Goal: Task Accomplishment & Management: Use online tool/utility

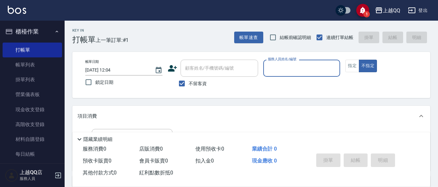
scroll to position [44, 0]
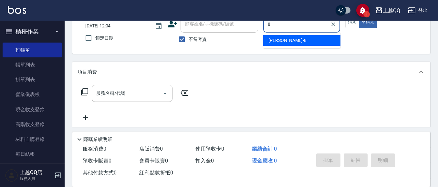
type input "[PERSON_NAME]-8"
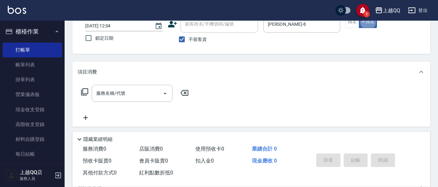
type button "false"
click at [85, 89] on icon at bounding box center [84, 91] width 7 height 7
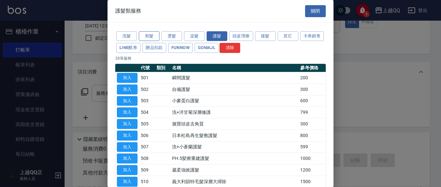
click at [149, 36] on button "剪髮" at bounding box center [149, 36] width 21 height 10
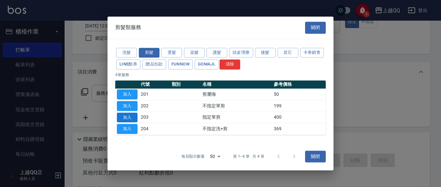
click at [125, 121] on button "加入" at bounding box center [127, 118] width 21 height 10
type input "指定單剪(203)"
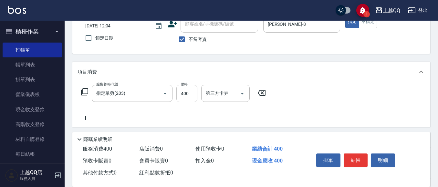
click at [186, 97] on input "400" at bounding box center [186, 93] width 21 height 17
type input "200"
click at [351, 160] on button "結帳" at bounding box center [356, 161] width 24 height 14
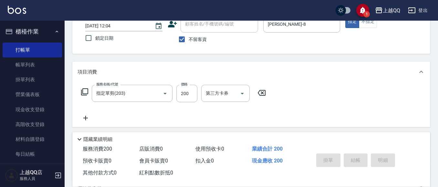
type input "[DATE] 12:49"
